Goal: Information Seeking & Learning: Learn about a topic

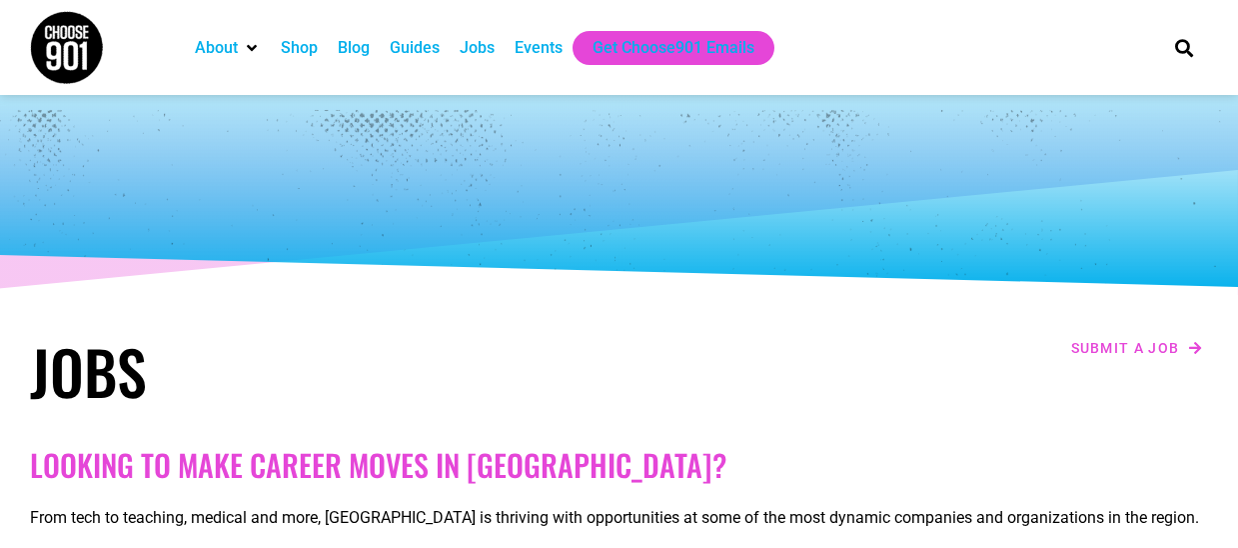
click at [473, 51] on div "Jobs" at bounding box center [477, 48] width 35 height 24
click at [489, 42] on div "Jobs" at bounding box center [477, 48] width 35 height 24
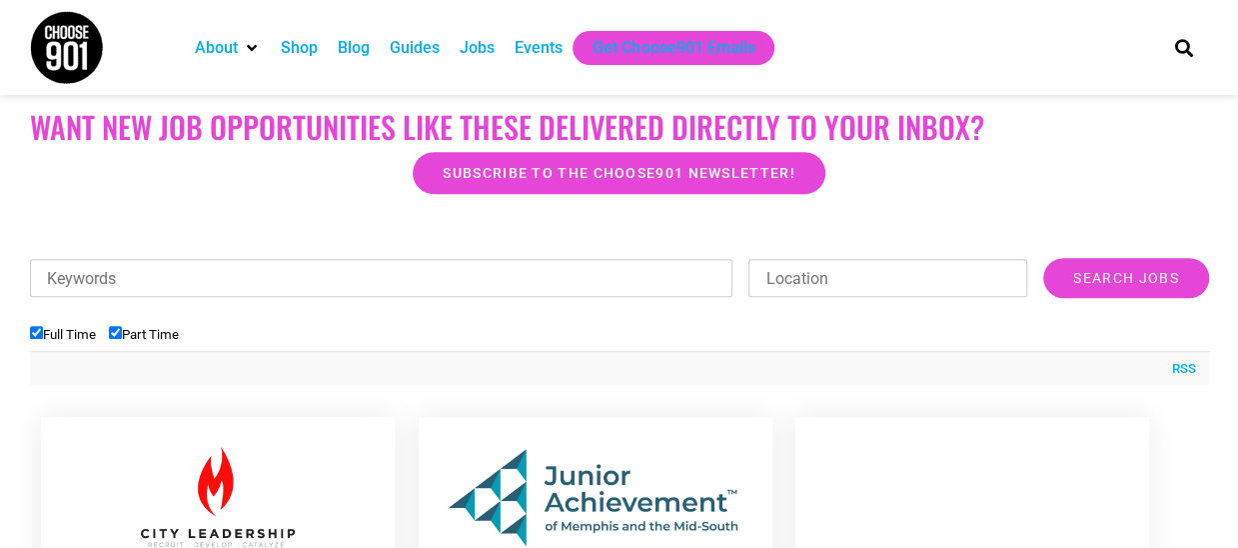
scroll to position [600, 0]
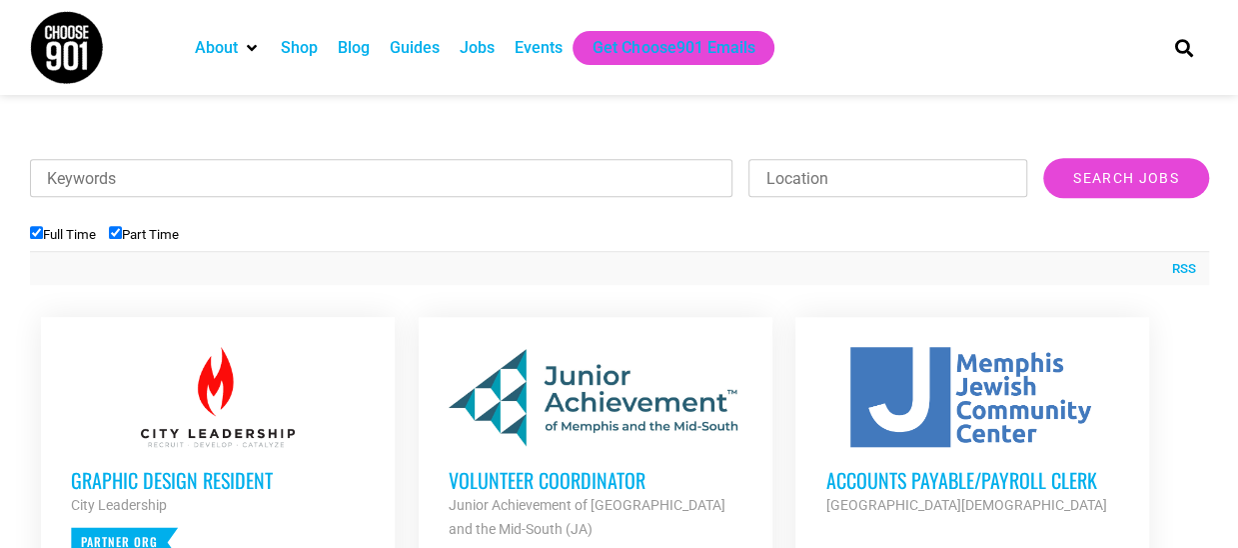
click at [112, 236] on input "Part Time" at bounding box center [115, 232] width 13 height 13
checkbox input "false"
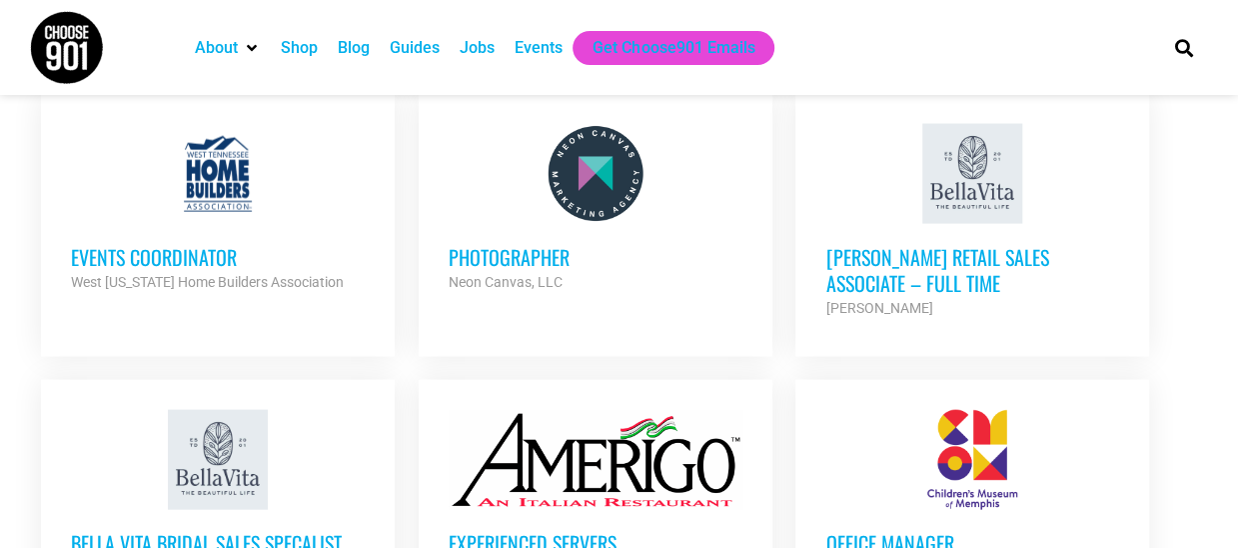
scroll to position [1999, 0]
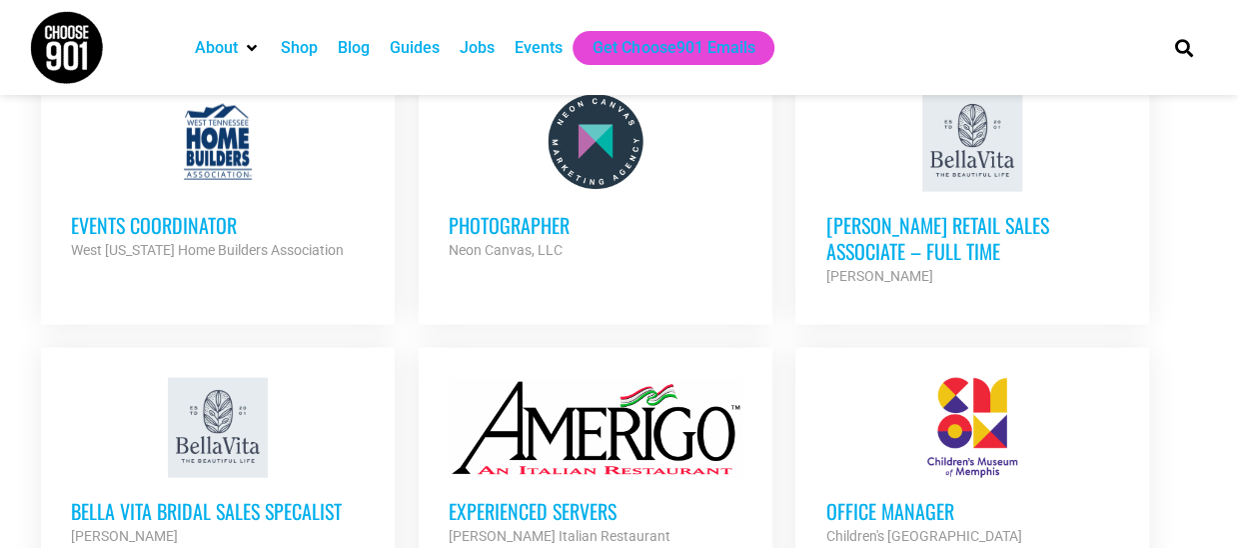
click at [990, 212] on h3 "Bella Vita Retail Sales Associate – Full Time" at bounding box center [973, 238] width 294 height 52
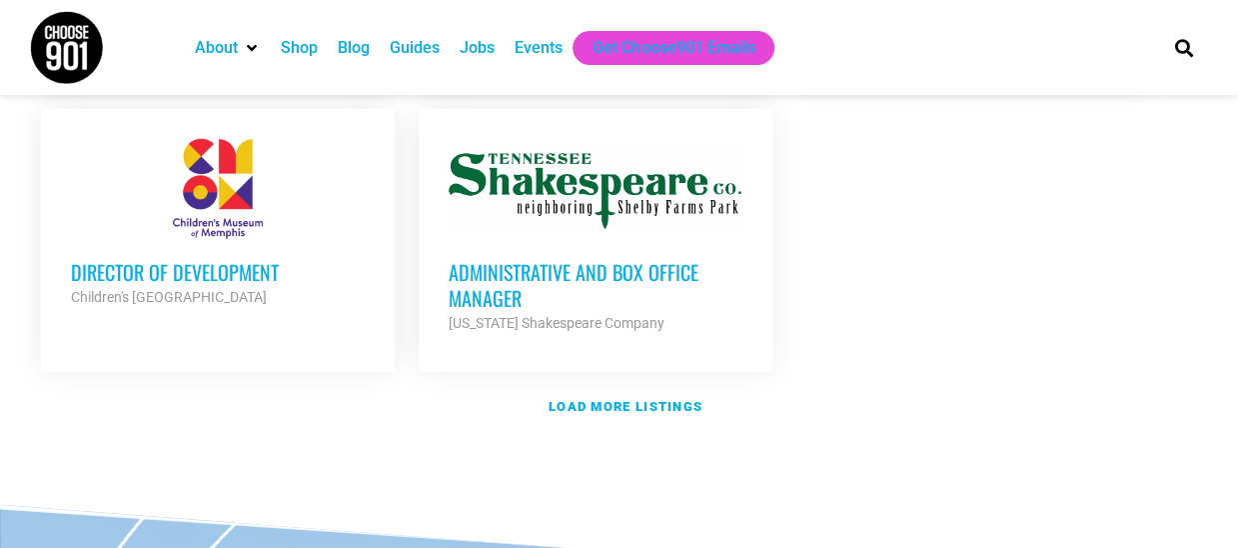
scroll to position [2599, 0]
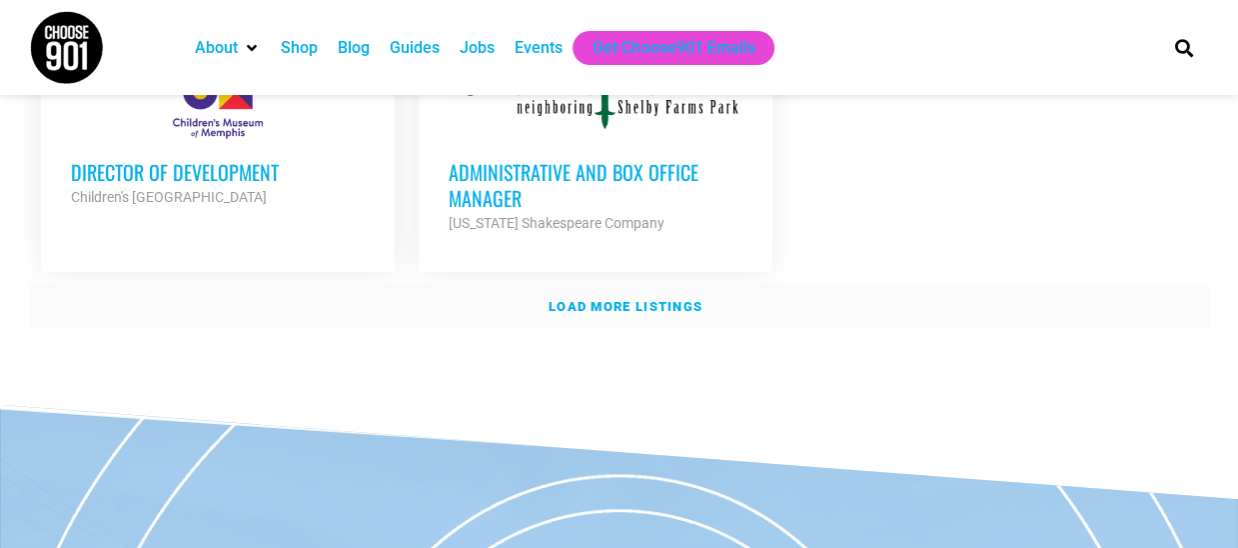
click at [546, 284] on link "Load more listings" at bounding box center [619, 307] width 1179 height 46
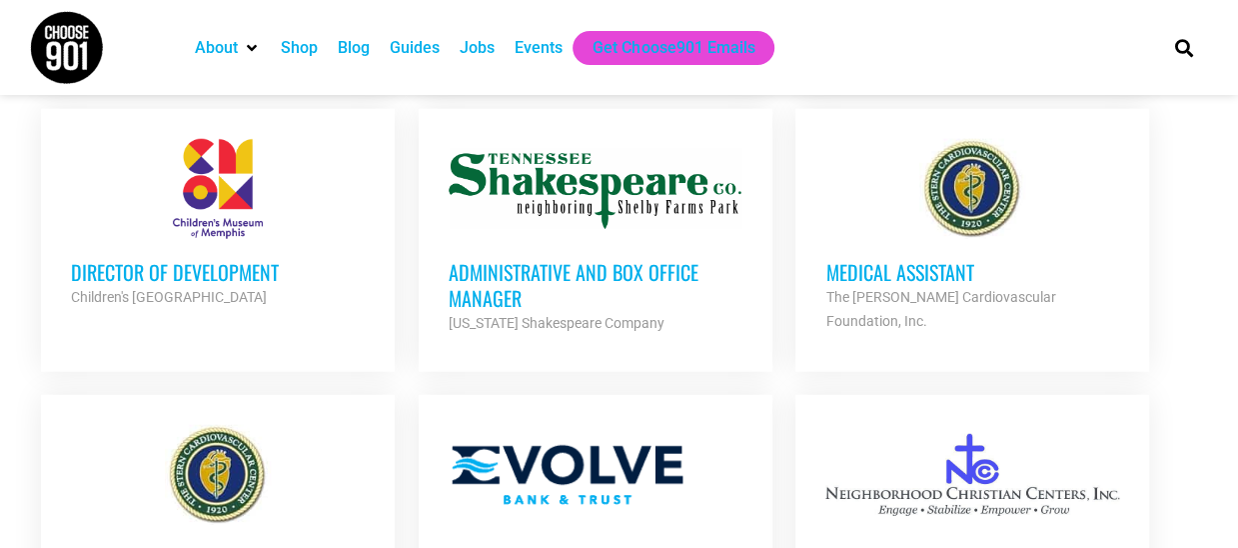
scroll to position [2399, 0]
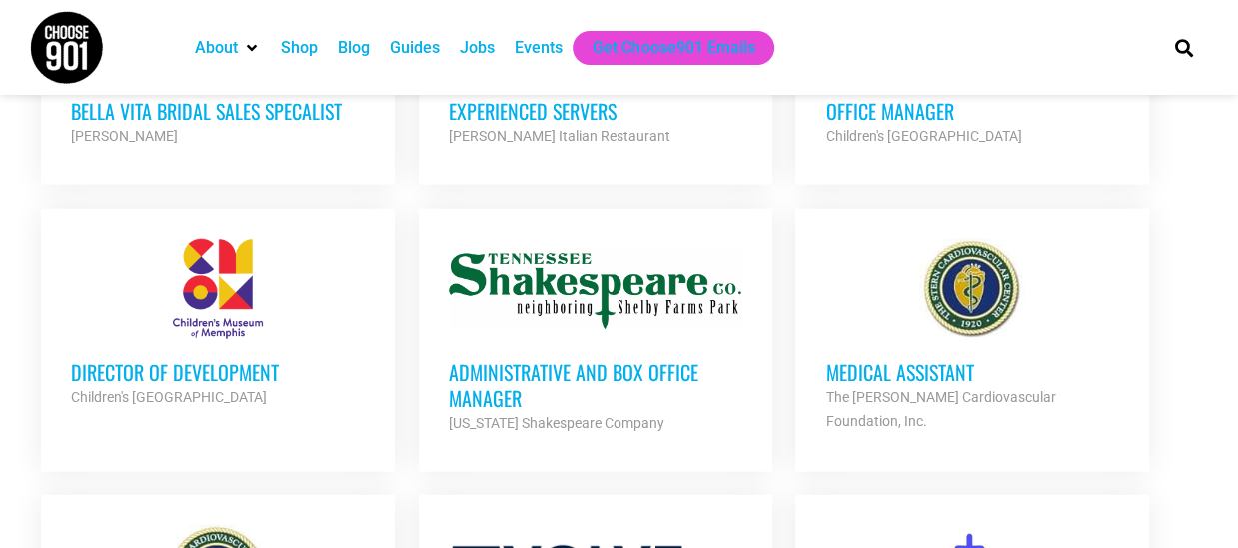
click at [208, 285] on div at bounding box center [218, 289] width 294 height 100
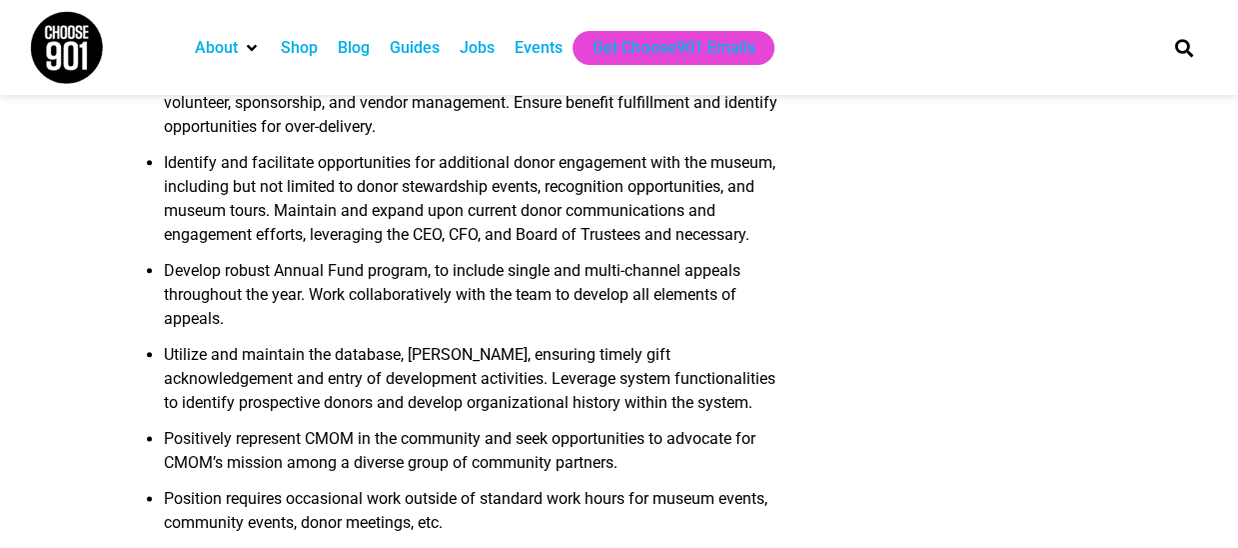
scroll to position [1000, 0]
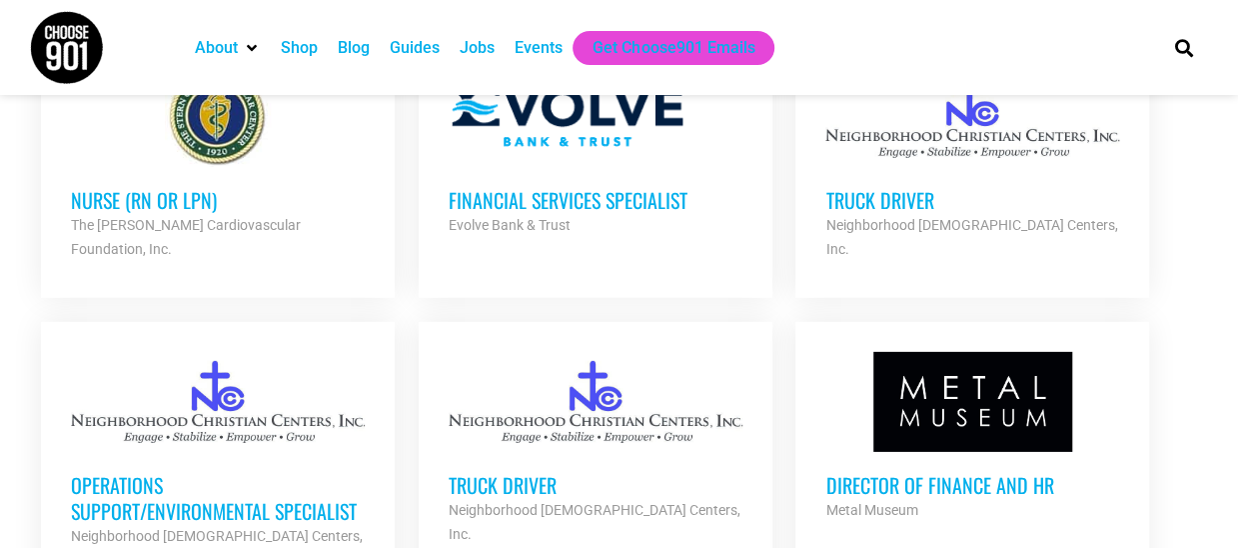
scroll to position [2899, 0]
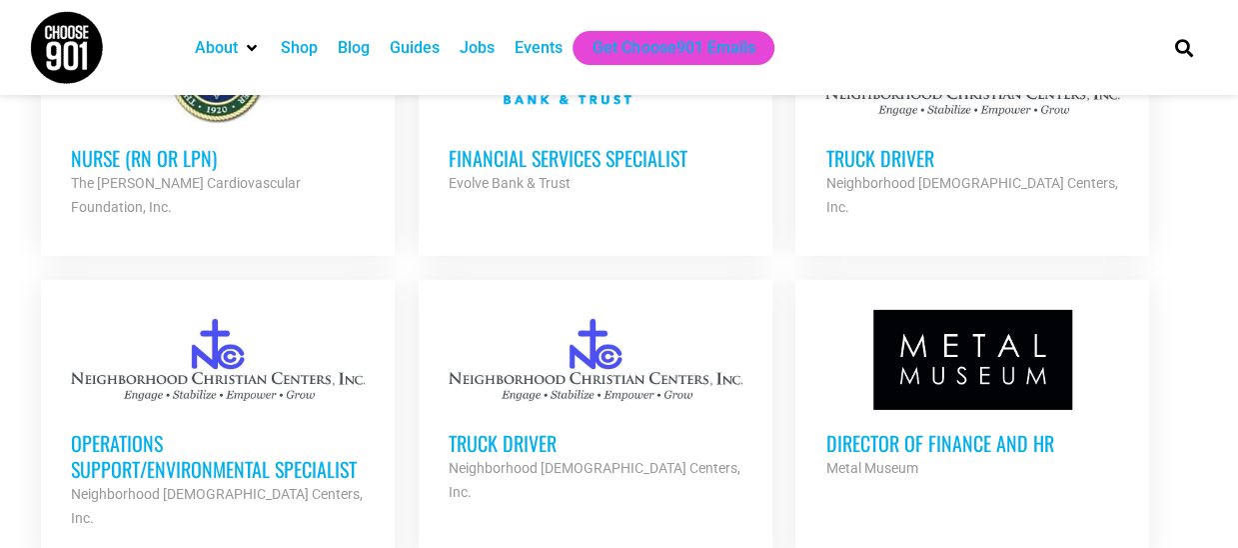
click at [503, 310] on div at bounding box center [596, 360] width 294 height 100
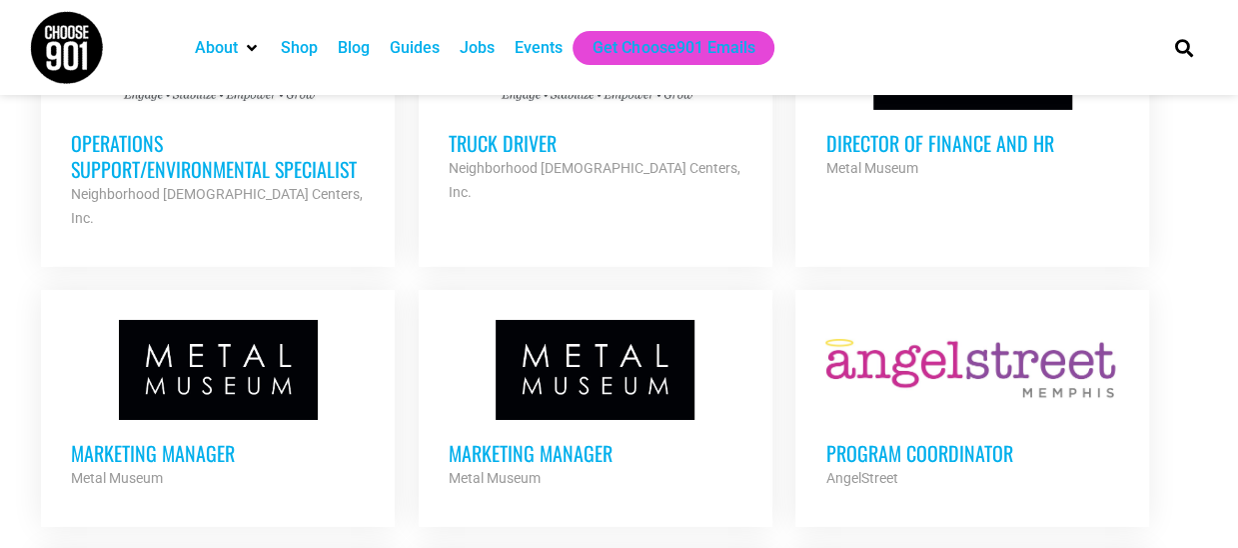
scroll to position [3099, 0]
